Goal: Task Accomplishment & Management: Manage account settings

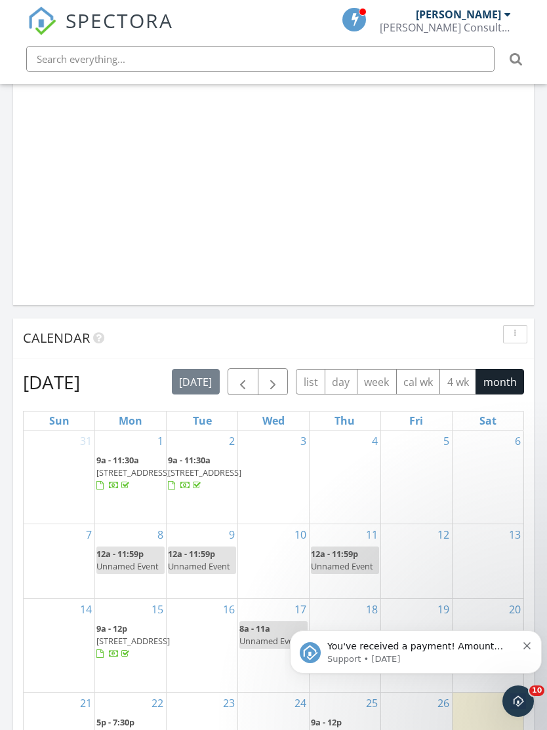
scroll to position [1233, 0]
click at [275, 379] on span "button" at bounding box center [273, 384] width 16 height 16
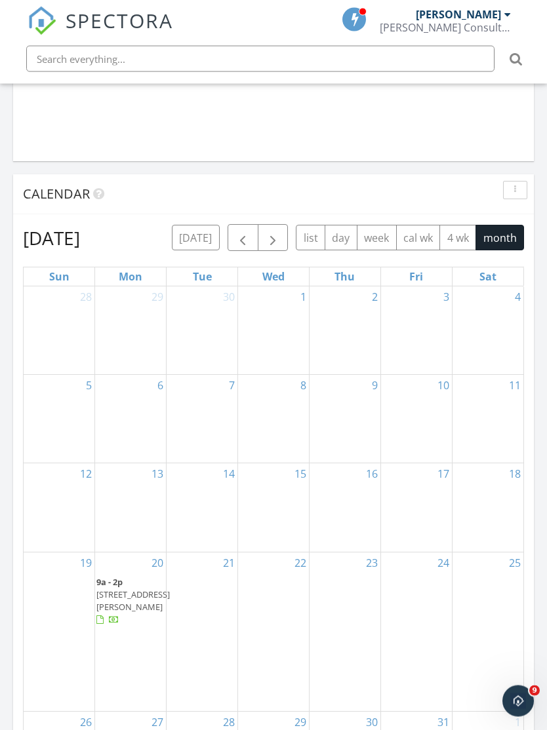
scroll to position [1378, 0]
click at [244, 231] on span "button" at bounding box center [243, 239] width 16 height 16
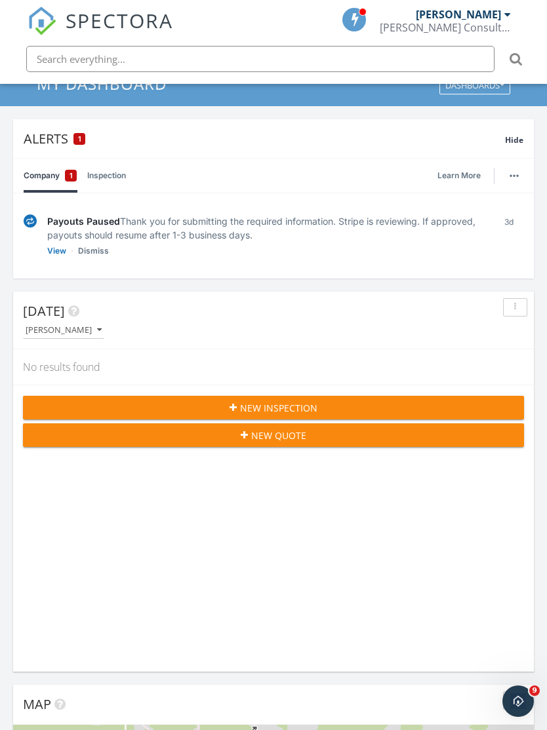
scroll to position [0, 0]
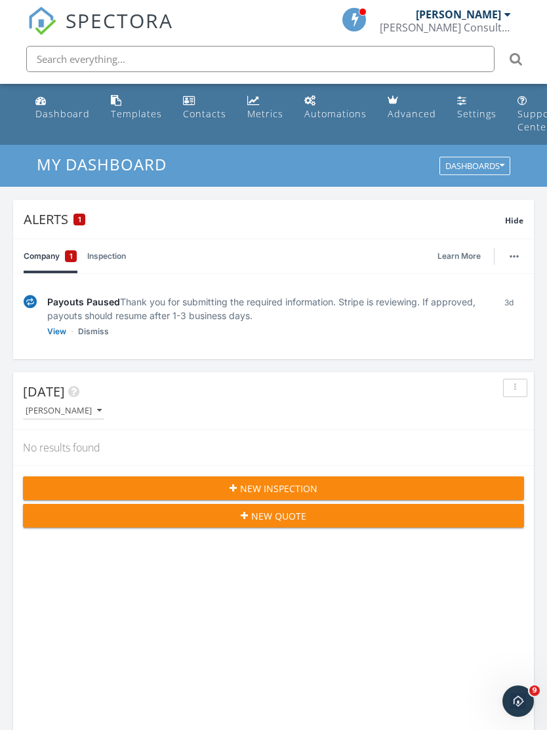
click at [465, 113] on div "Settings" at bounding box center [476, 113] width 39 height 12
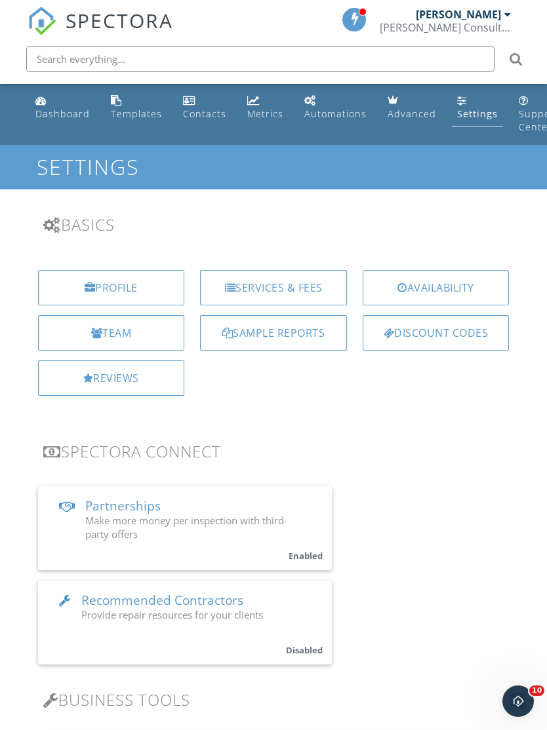
click at [140, 383] on div "Reviews" at bounding box center [111, 377] width 147 height 35
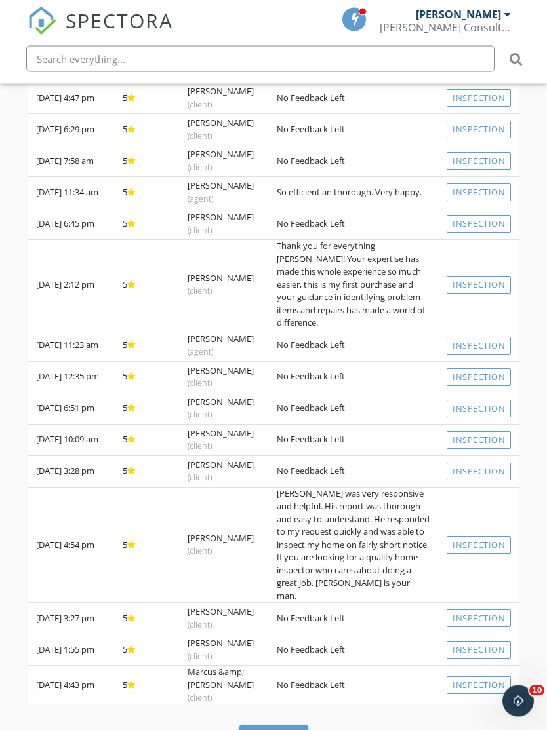
scroll to position [587, 0]
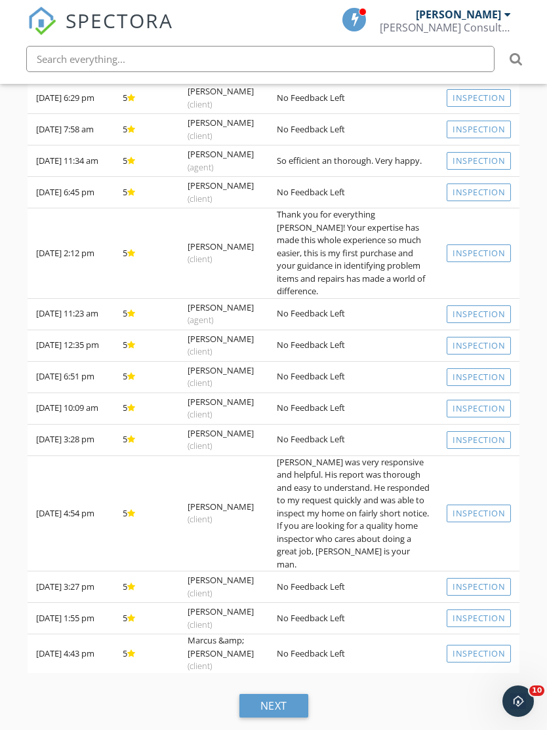
click at [287, 694] on div "next" at bounding box center [273, 706] width 69 height 24
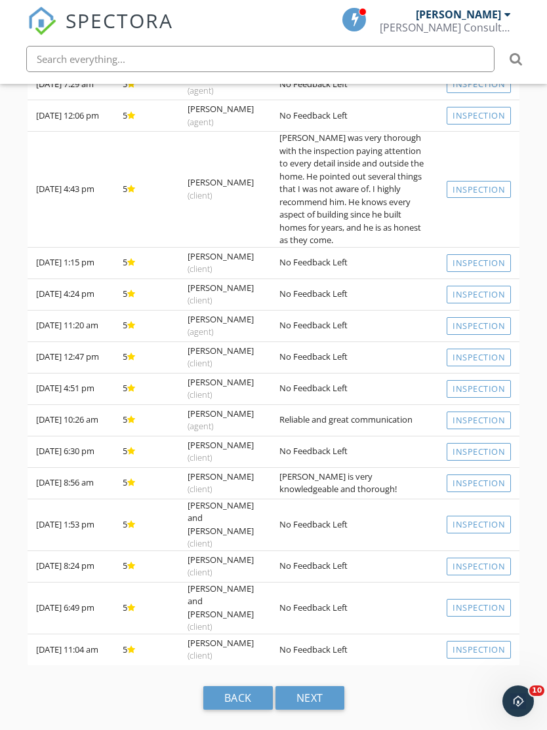
scroll to position [582, 0]
click at [315, 689] on div "next" at bounding box center [309, 698] width 69 height 24
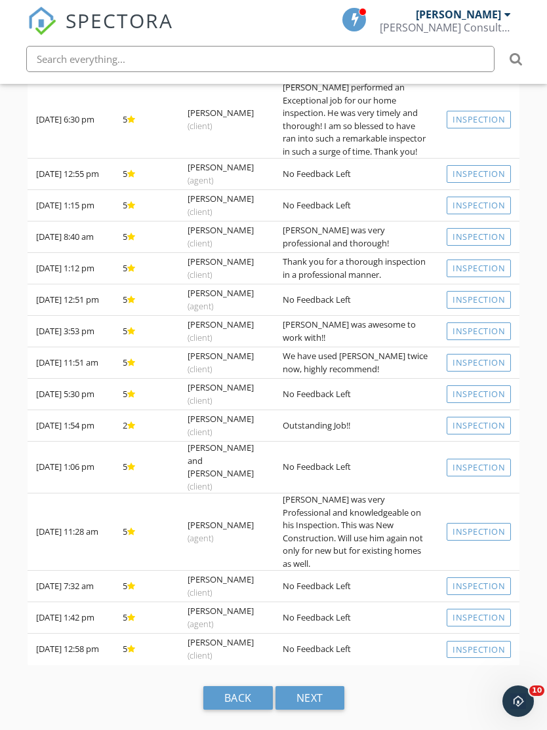
scroll to position [513, 0]
click at [321, 688] on div "next" at bounding box center [309, 698] width 69 height 24
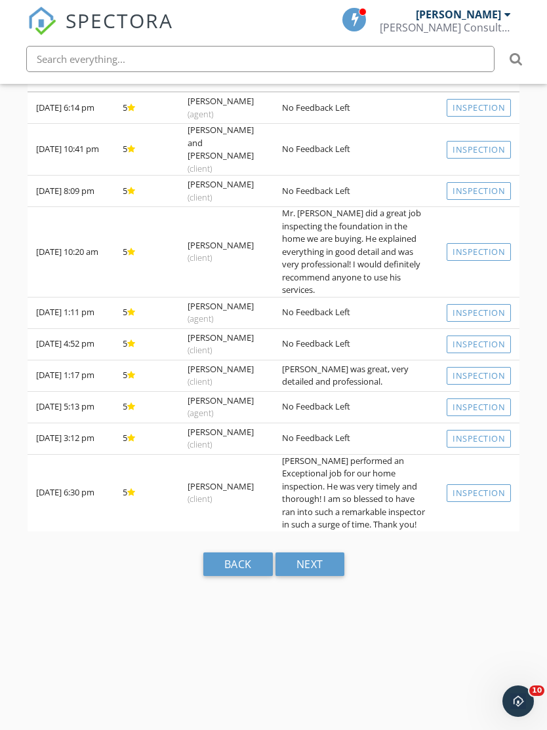
click at [315, 552] on div "next" at bounding box center [309, 564] width 69 height 24
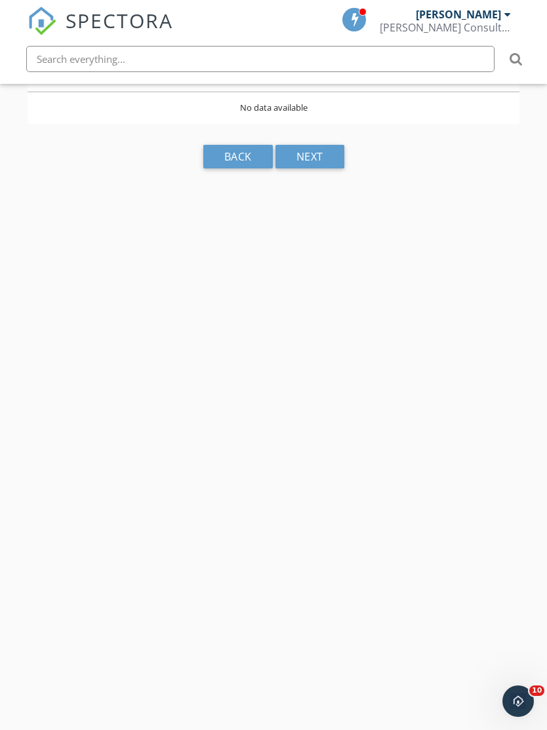
click at [318, 149] on div "next" at bounding box center [309, 157] width 69 height 24
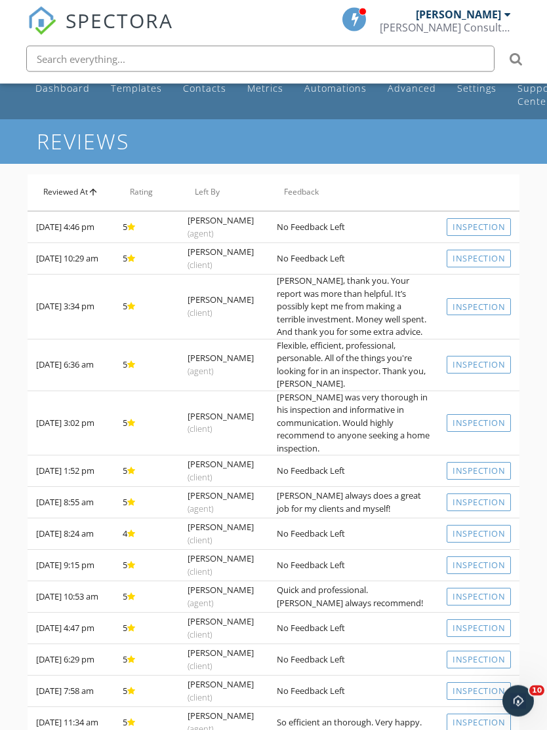
scroll to position [0, 0]
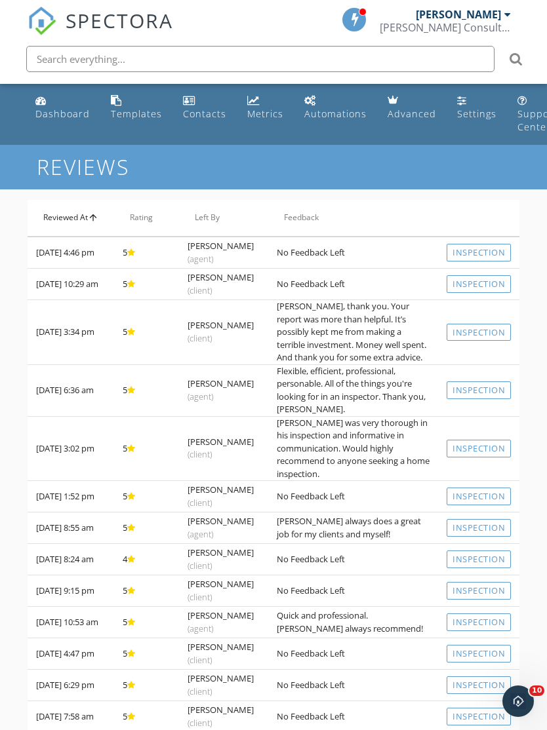
click at [64, 113] on div "Dashboard" at bounding box center [62, 113] width 54 height 12
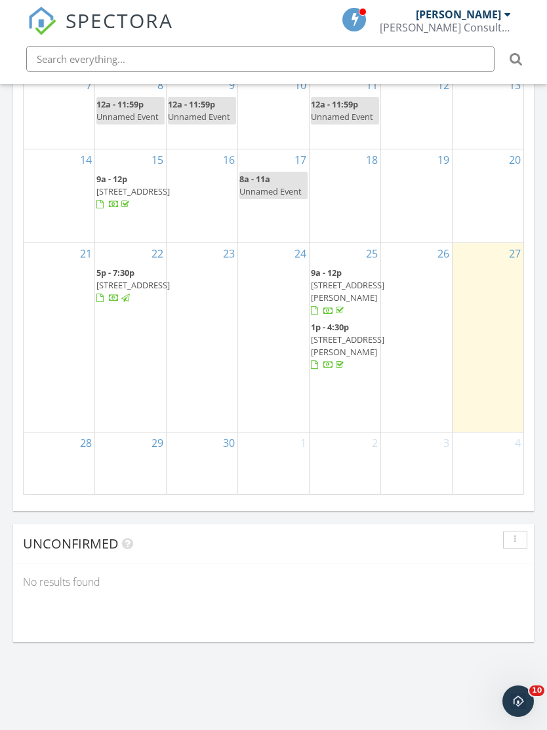
scroll to position [1679, 0]
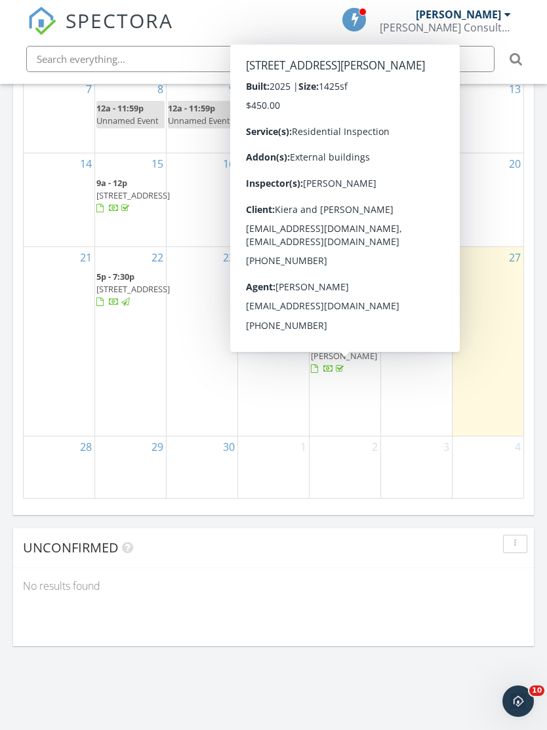
click at [337, 362] on span "17 Bounds Rd, Sumrall 39482" at bounding box center [347, 349] width 73 height 24
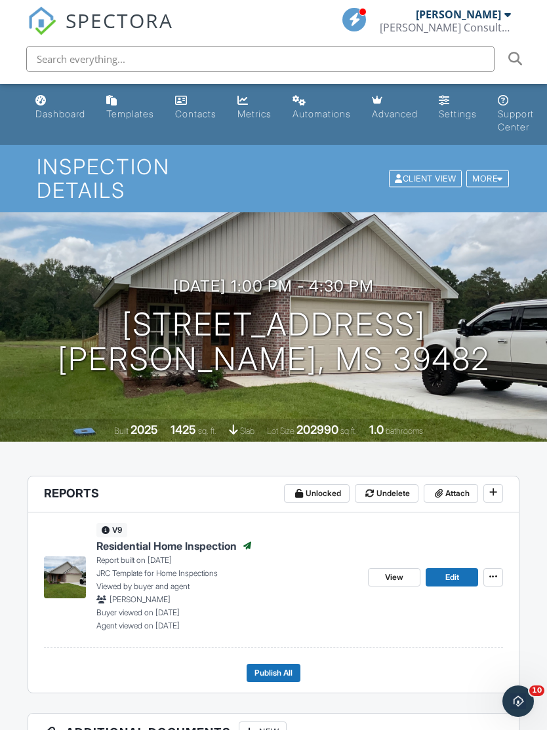
click at [393, 571] on span "View" at bounding box center [394, 577] width 18 height 13
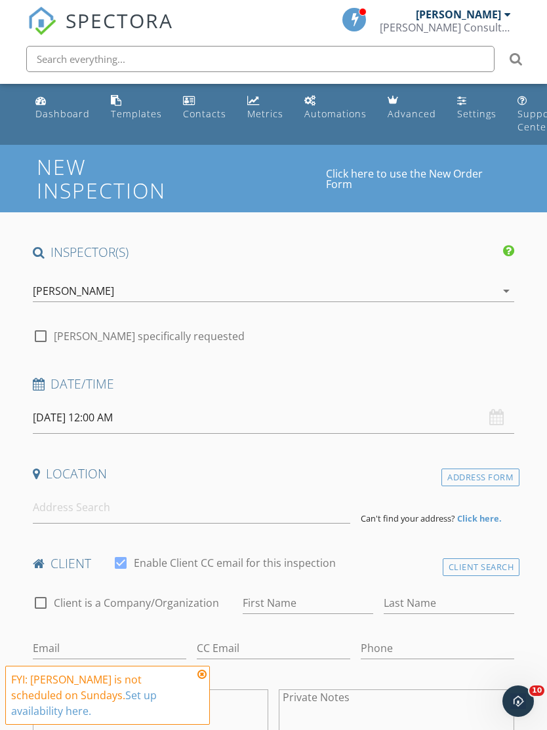
click at [60, 109] on div "Dashboard" at bounding box center [62, 113] width 54 height 12
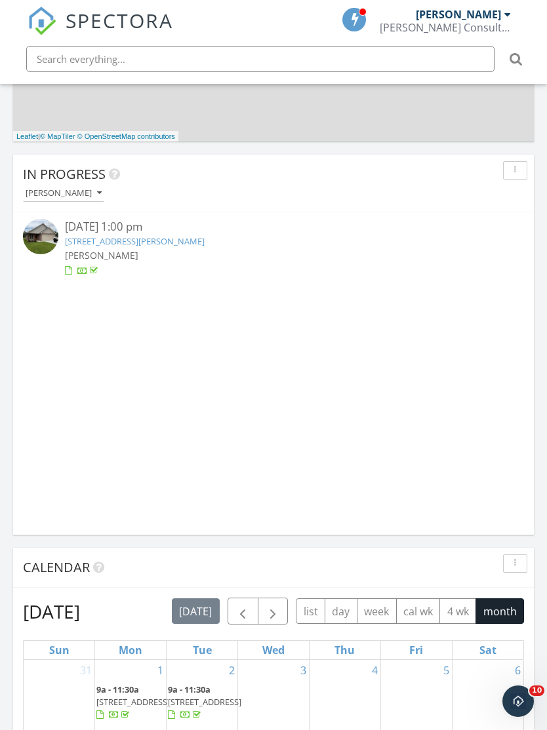
scroll to position [980, 0]
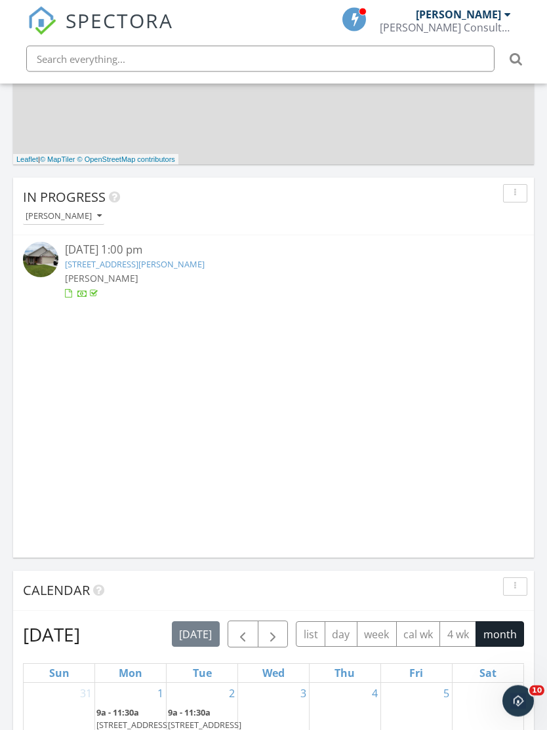
click at [96, 262] on link "[STREET_ADDRESS][PERSON_NAME]" at bounding box center [135, 265] width 140 height 12
click at [85, 261] on link "[STREET_ADDRESS][PERSON_NAME]" at bounding box center [135, 265] width 140 height 12
click at [94, 273] on span "[PERSON_NAME]" at bounding box center [101, 279] width 73 height 12
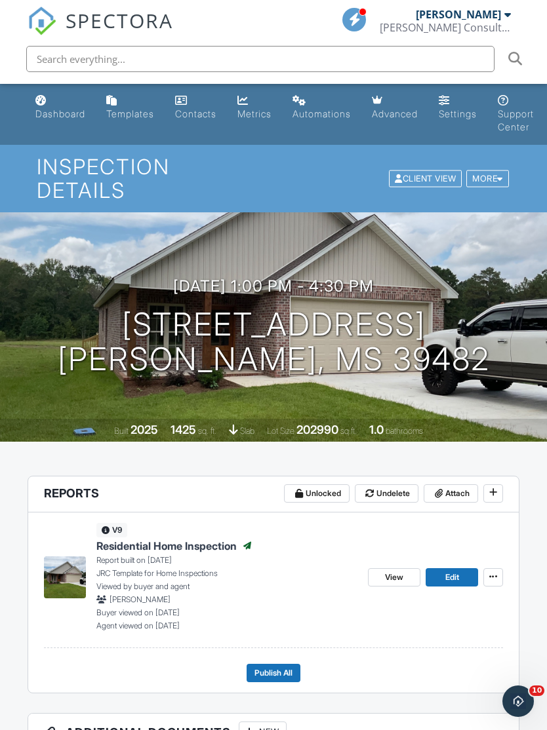
click at [400, 571] on span "View" at bounding box center [394, 577] width 18 height 13
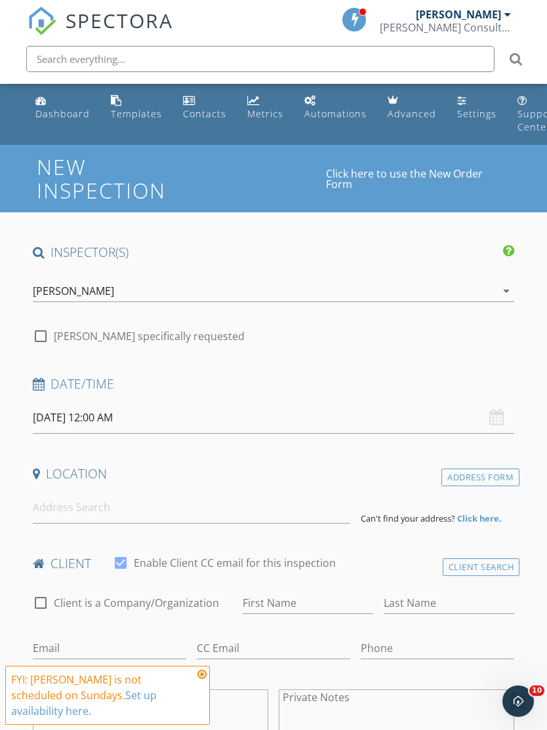
click at [62, 123] on link "Dashboard" at bounding box center [62, 107] width 65 height 37
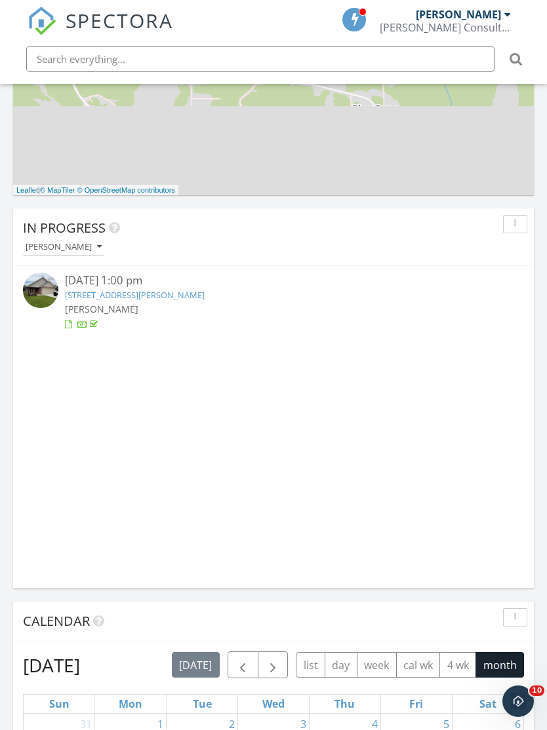
scroll to position [950, 0]
click at [515, 224] on icon "button" at bounding box center [515, 224] width 2 height 9
click at [512, 258] on div "Refresh" at bounding box center [502, 254] width 47 height 16
click at [111, 228] on icon at bounding box center [114, 228] width 11 height 13
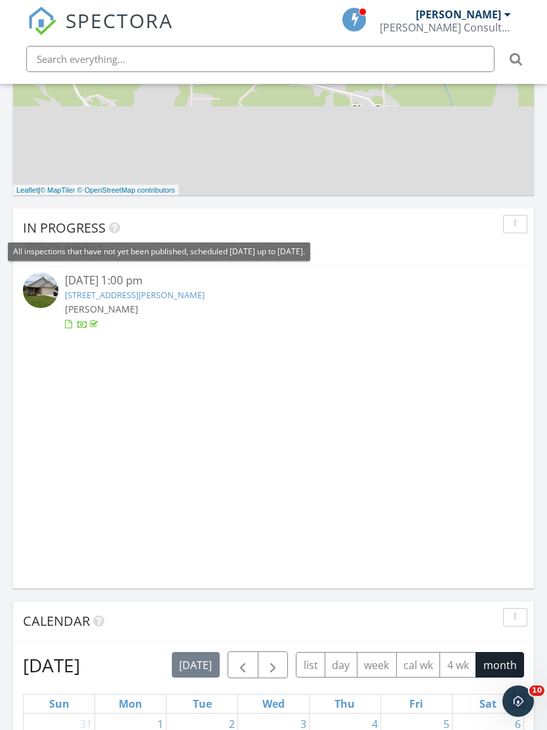
click at [356, 360] on div "In Progress Jason Rivers 09/25/25 1:00 pm 17 Bounds Rd, Sumrall, MS 39482 Jason…" at bounding box center [273, 398] width 520 height 380
